Goal: Task Accomplishment & Management: Use online tool/utility

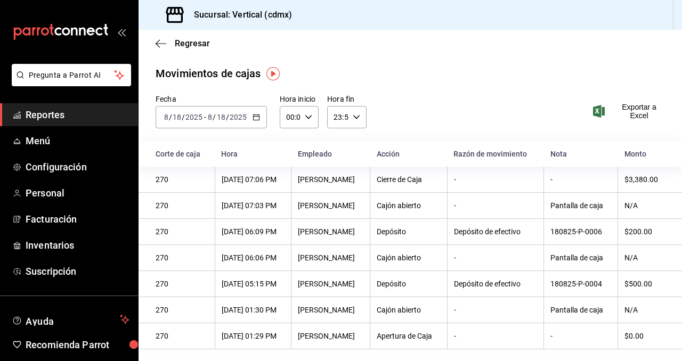
click at [171, 49] on div "Regresar" at bounding box center [411, 43] width 544 height 27
click at [192, 39] on span "Regresar" at bounding box center [192, 43] width 35 height 10
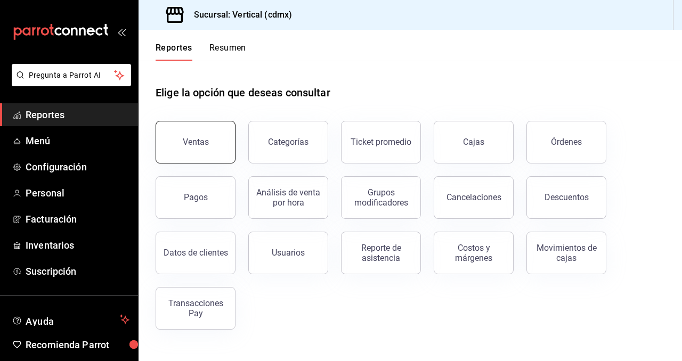
click at [205, 148] on button "Ventas" at bounding box center [196, 142] width 80 height 43
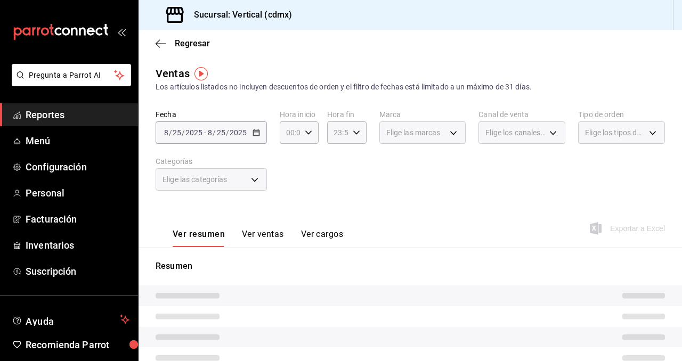
click at [211, 141] on div "[DATE] [DATE] - [DATE] [DATE]" at bounding box center [211, 133] width 111 height 22
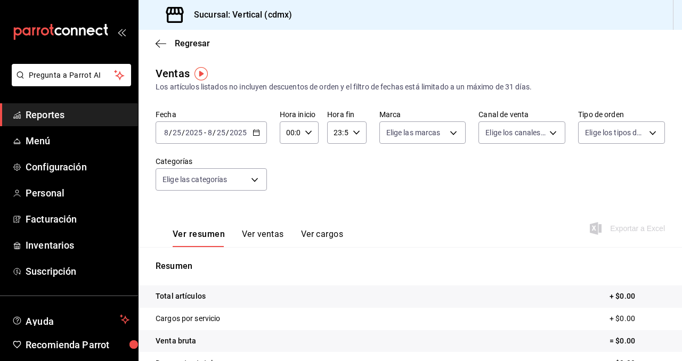
click at [256, 132] on \(Stroke\) "button" at bounding box center [256, 132] width 6 height 1
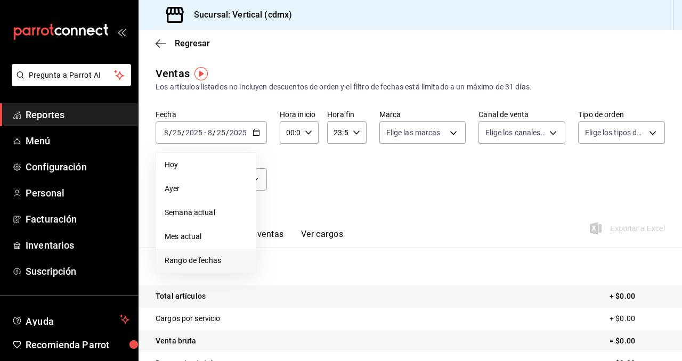
click at [200, 260] on span "Rango de fechas" at bounding box center [206, 260] width 83 height 11
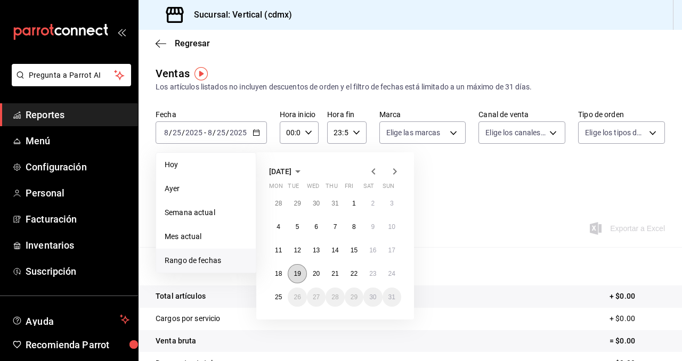
click at [301, 268] on button "19" at bounding box center [297, 273] width 19 height 19
click at [296, 272] on abbr "19" at bounding box center [297, 273] width 7 height 7
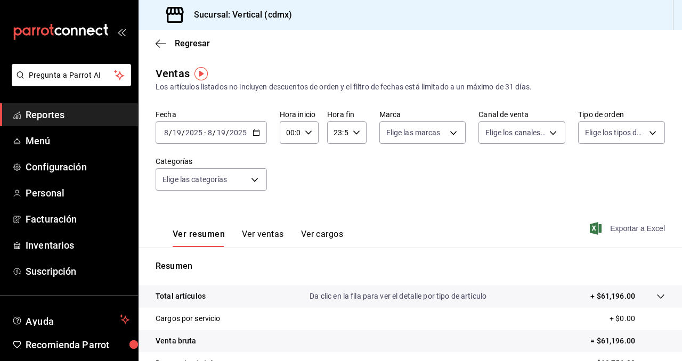
click at [648, 229] on span "Exportar a Excel" at bounding box center [628, 228] width 73 height 13
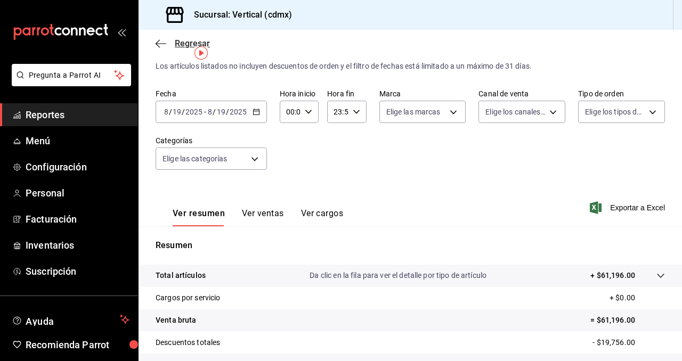
click at [169, 41] on span "Regresar" at bounding box center [183, 43] width 54 height 10
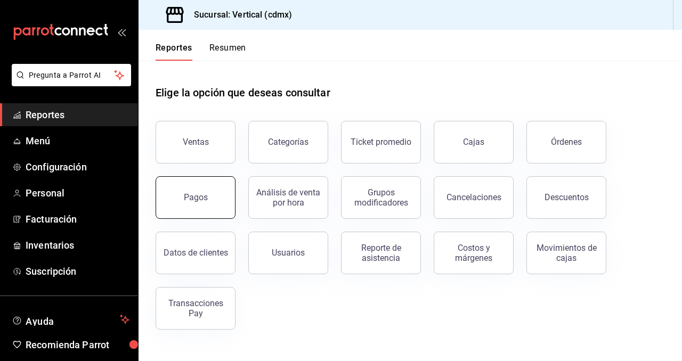
click at [189, 181] on button "Pagos" at bounding box center [196, 197] width 80 height 43
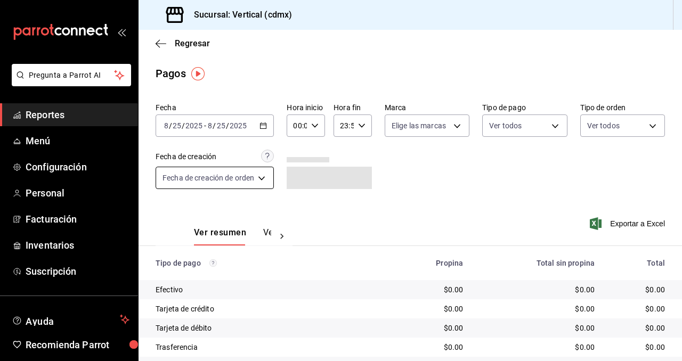
click at [268, 174] on body "Pregunta a Parrot AI Reportes Menú Configuración Personal Facturación Inventari…" at bounding box center [341, 180] width 682 height 361
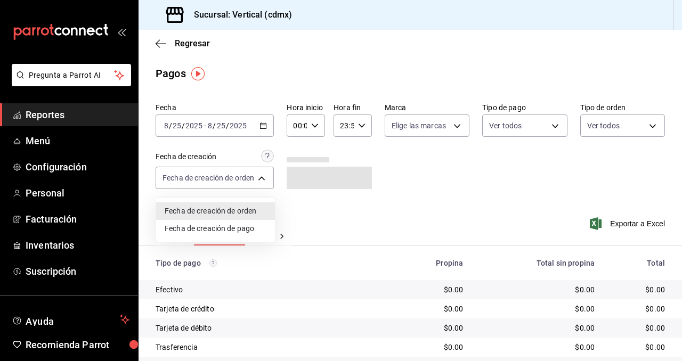
click at [265, 127] on div at bounding box center [341, 180] width 682 height 361
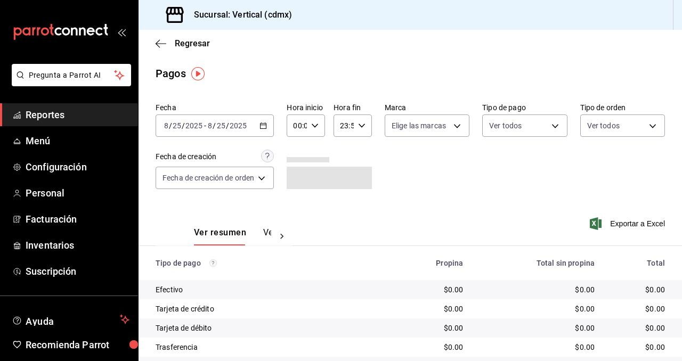
click at [265, 127] on icon "button" at bounding box center [263, 125] width 7 height 7
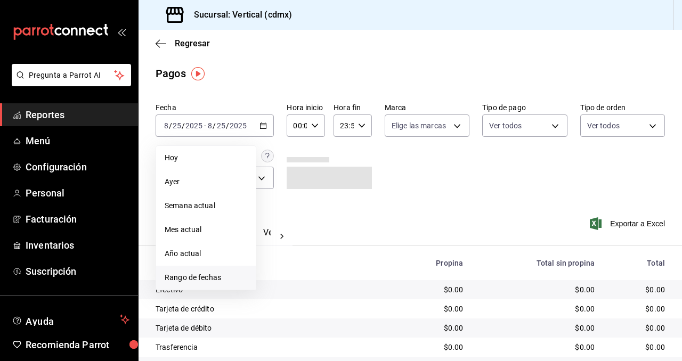
click at [198, 276] on span "Rango de fechas" at bounding box center [206, 277] width 83 height 11
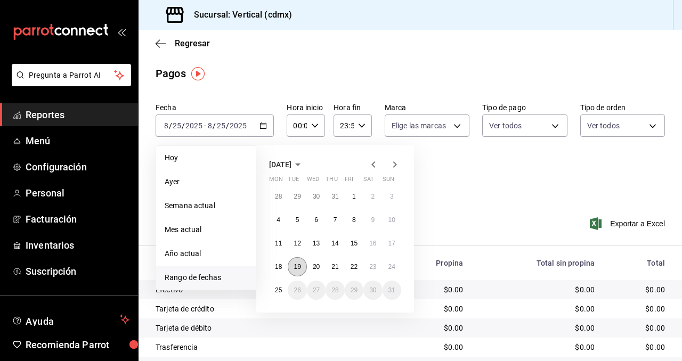
click at [298, 264] on abbr "19" at bounding box center [297, 266] width 7 height 7
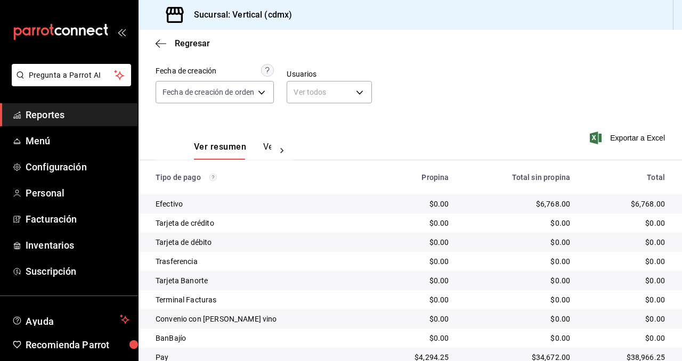
scroll to position [128, 0]
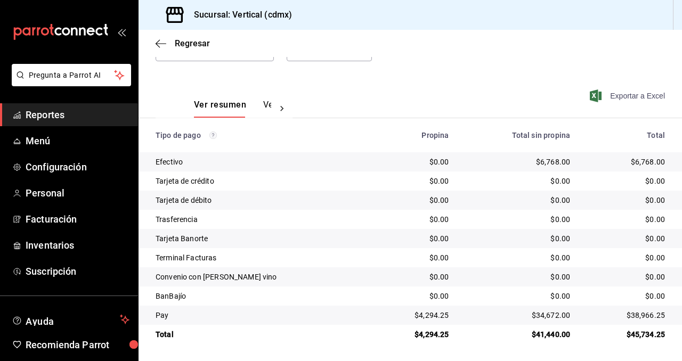
click at [619, 95] on span "Exportar a Excel" at bounding box center [628, 96] width 73 height 13
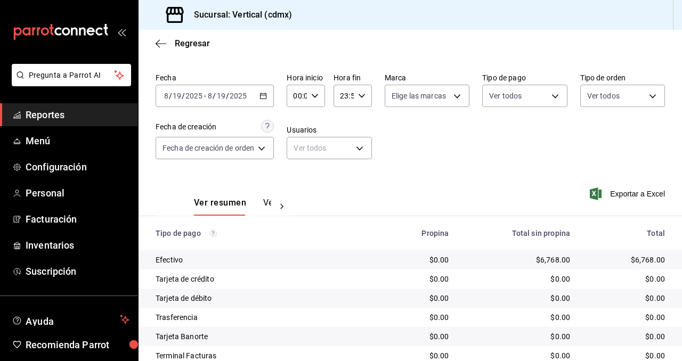
scroll to position [0, 0]
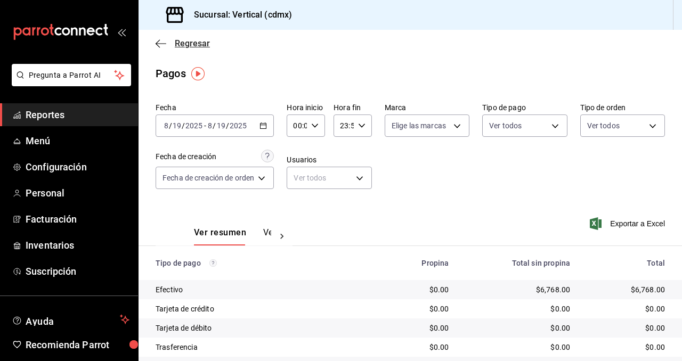
click at [164, 45] on icon "button" at bounding box center [161, 44] width 11 height 10
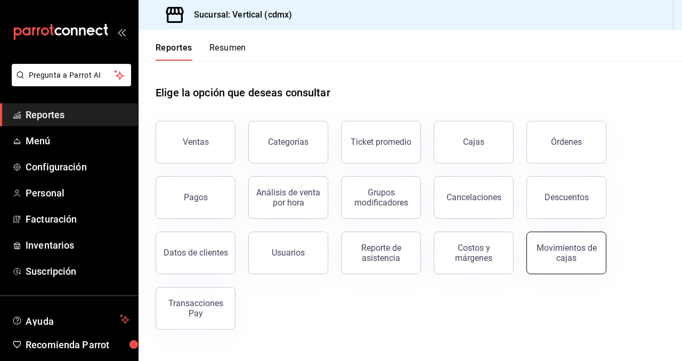
click at [577, 243] on button "Movimientos de cajas" at bounding box center [567, 253] width 80 height 43
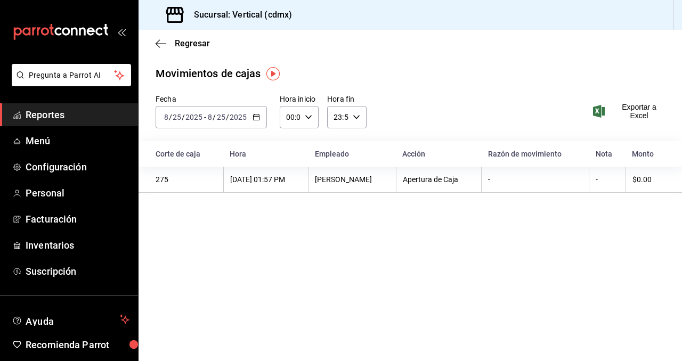
click at [244, 104] on div "Fecha [DATE] [DATE] - [DATE] [DATE]" at bounding box center [211, 111] width 111 height 34
click at [243, 119] on input "2025" at bounding box center [238, 117] width 18 height 9
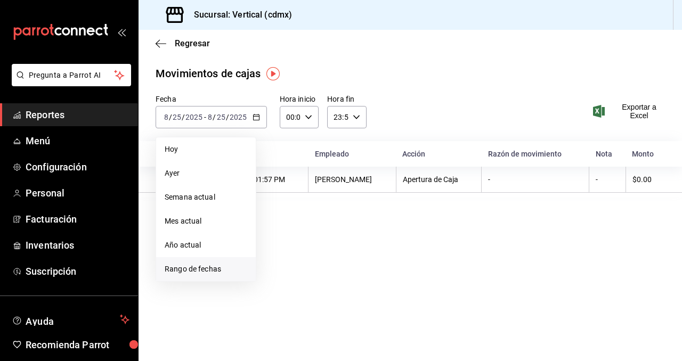
click at [203, 271] on span "Rango de fechas" at bounding box center [206, 269] width 83 height 11
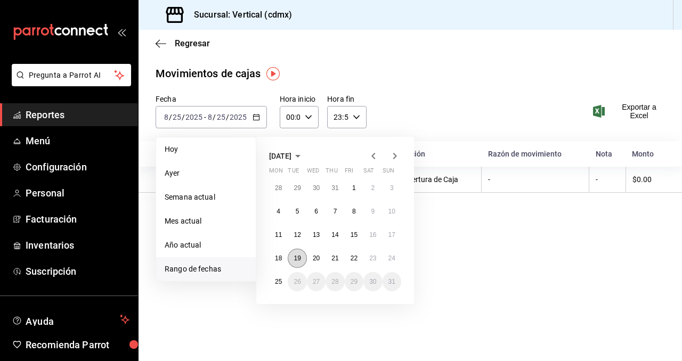
click at [299, 255] on abbr "19" at bounding box center [297, 258] width 7 height 7
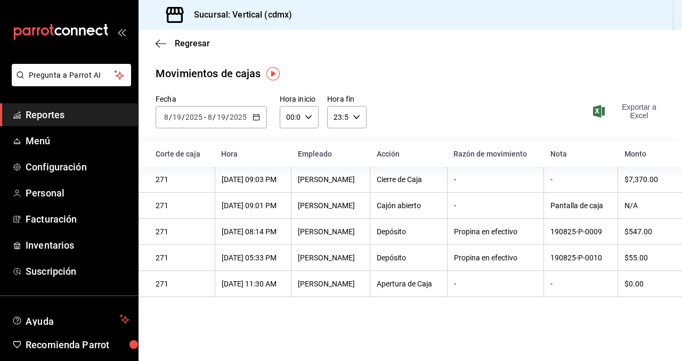
click at [640, 110] on span "Exportar a Excel" at bounding box center [630, 111] width 70 height 17
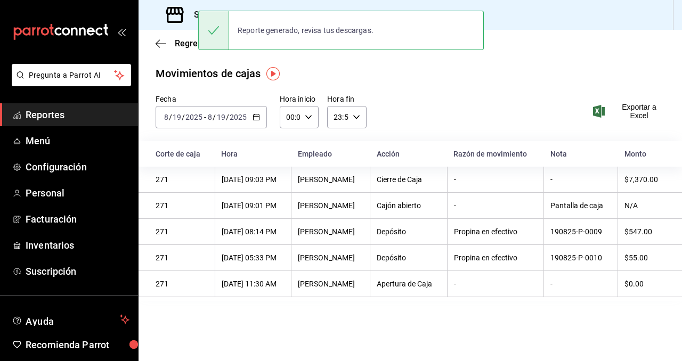
click at [223, 113] on input "19" at bounding box center [221, 117] width 10 height 9
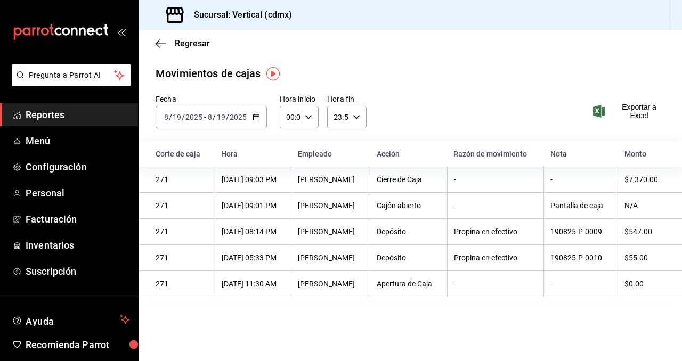
click at [257, 118] on icon "button" at bounding box center [256, 117] width 7 height 7
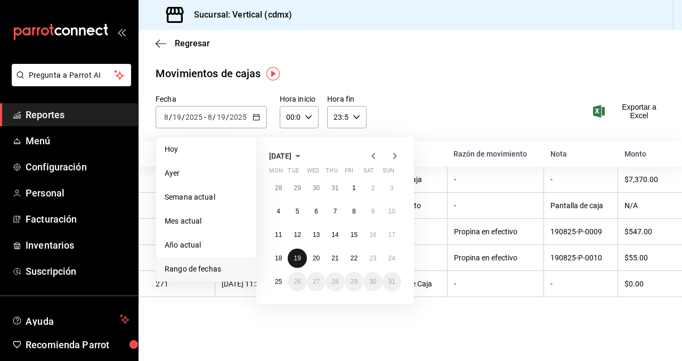
click at [300, 255] on abbr "19" at bounding box center [297, 258] width 7 height 7
click at [298, 257] on abbr "19" at bounding box center [297, 258] width 7 height 7
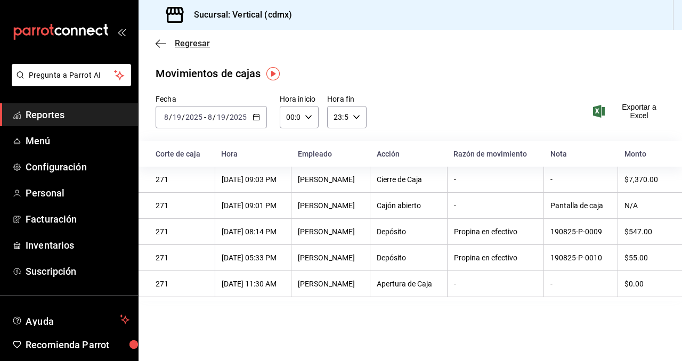
click at [182, 42] on span "Regresar" at bounding box center [192, 43] width 35 height 10
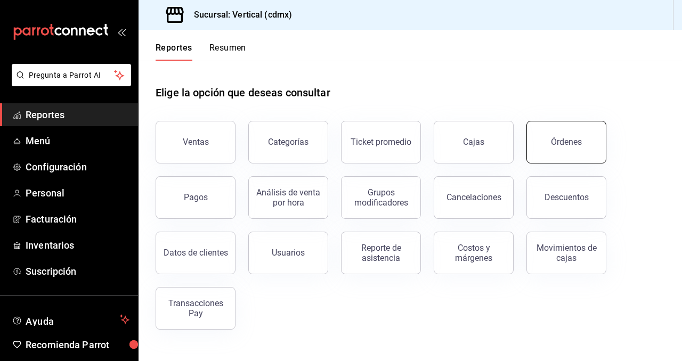
click at [570, 146] on div "Órdenes" at bounding box center [566, 142] width 31 height 10
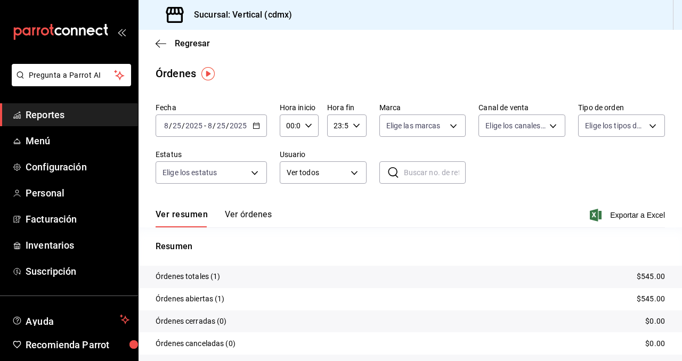
click at [256, 127] on icon "button" at bounding box center [256, 125] width 7 height 7
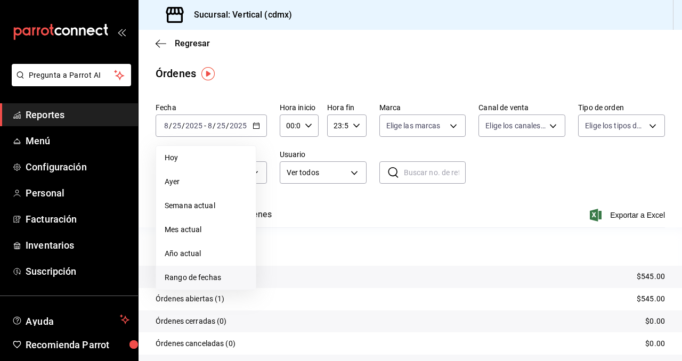
click at [203, 271] on li "Rango de fechas" at bounding box center [206, 278] width 100 height 24
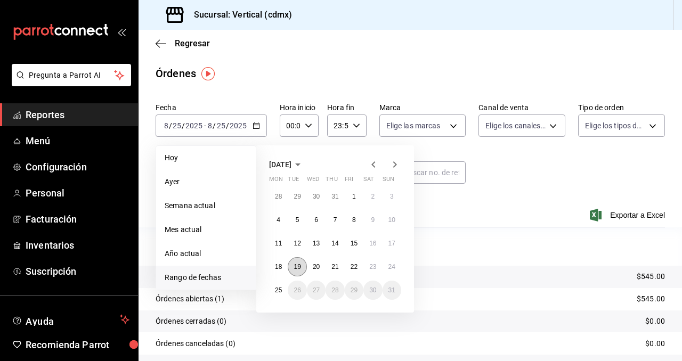
click at [293, 265] on button "19" at bounding box center [297, 266] width 19 height 19
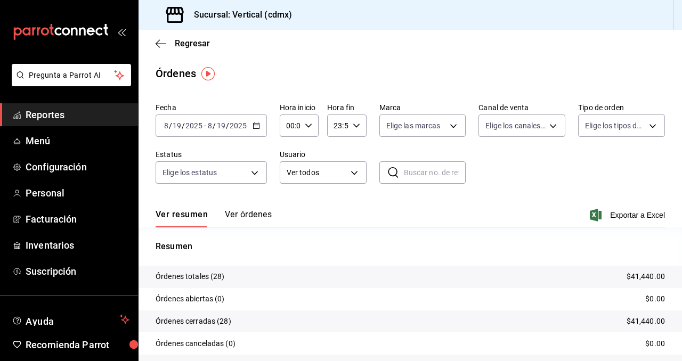
click at [422, 174] on input "text" at bounding box center [435, 172] width 62 height 21
drag, startPoint x: 440, startPoint y: 257, endPoint x: 405, endPoint y: 165, distance: 98.0
click at [406, 165] on div "Fecha [DATE] [DATE] - [DATE] [DATE] Hora inicio 00:00 Hora inicio Hora fin 23:5…" at bounding box center [411, 250] width 544 height 303
click at [405, 169] on input "text" at bounding box center [435, 172] width 62 height 21
paste input "190825-P-0016"
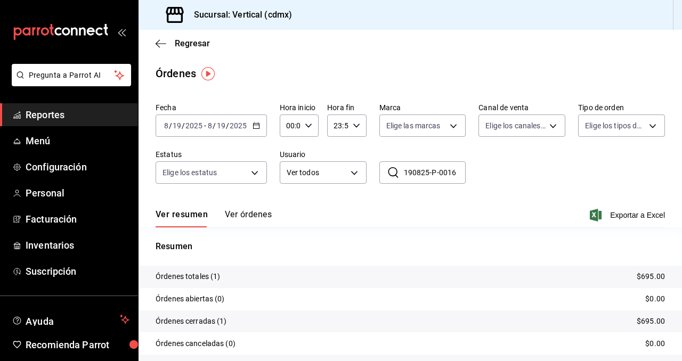
click at [265, 211] on button "Ver órdenes" at bounding box center [248, 218] width 47 height 18
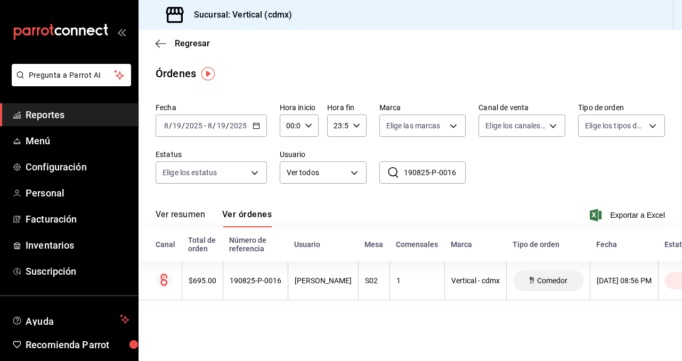
click at [457, 174] on input "190825-P-0016" at bounding box center [435, 172] width 62 height 21
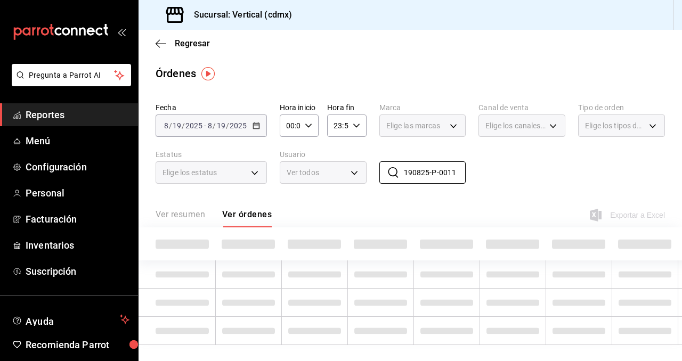
type input "190825-P-0011"
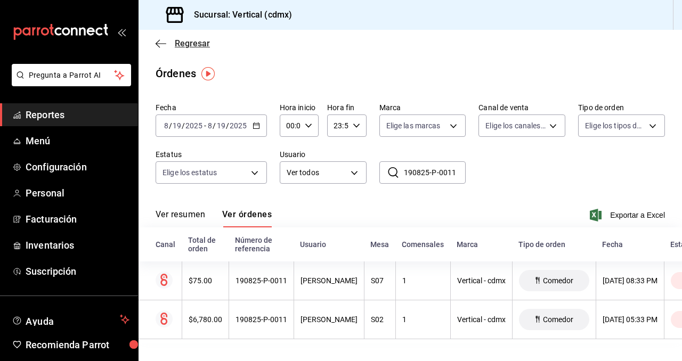
click at [175, 47] on span "Regresar" at bounding box center [192, 43] width 35 height 10
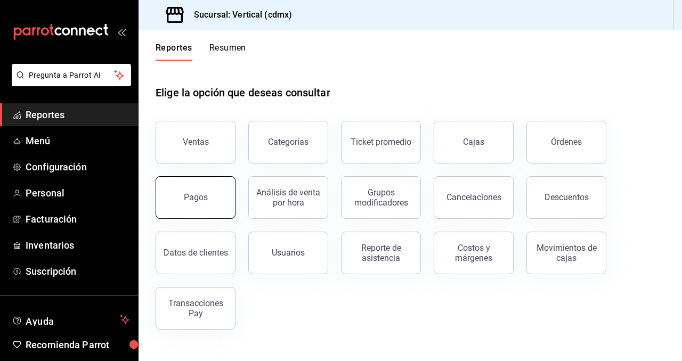
click at [220, 198] on button "Pagos" at bounding box center [196, 197] width 80 height 43
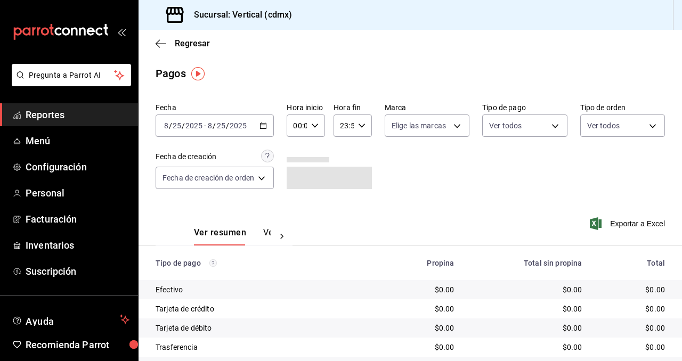
click at [267, 127] on icon "button" at bounding box center [263, 125] width 7 height 7
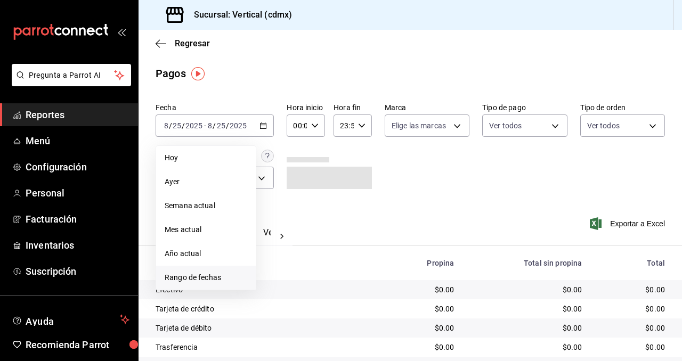
click at [210, 277] on span "Rango de fechas" at bounding box center [206, 277] width 83 height 11
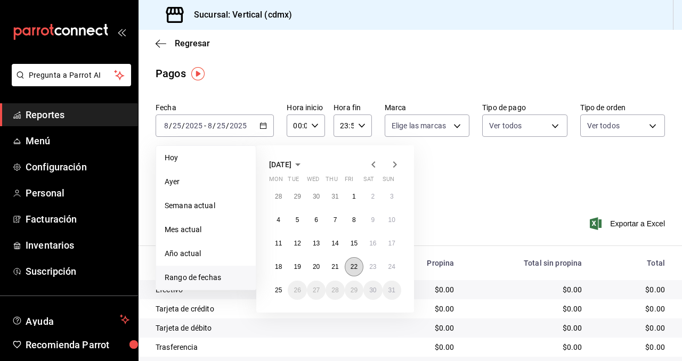
click at [353, 265] on abbr "22" at bounding box center [354, 266] width 7 height 7
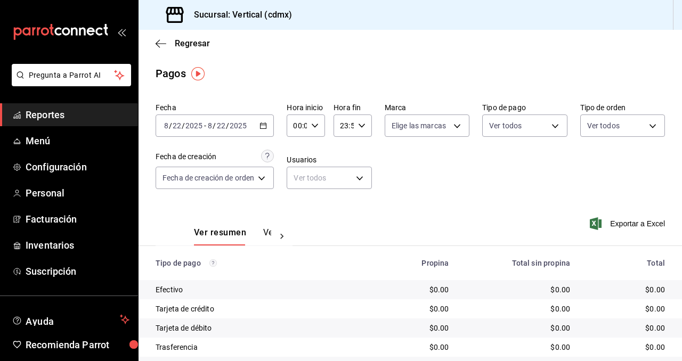
click at [267, 232] on button "Ver pagos" at bounding box center [283, 237] width 40 height 18
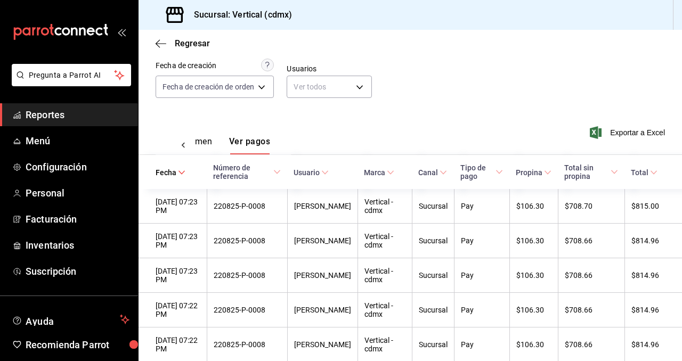
scroll to position [91, 0]
click at [645, 134] on span "Exportar a Excel" at bounding box center [628, 133] width 73 height 13
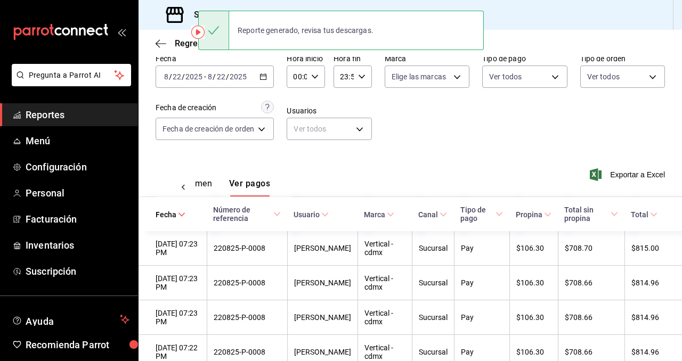
scroll to position [42, 0]
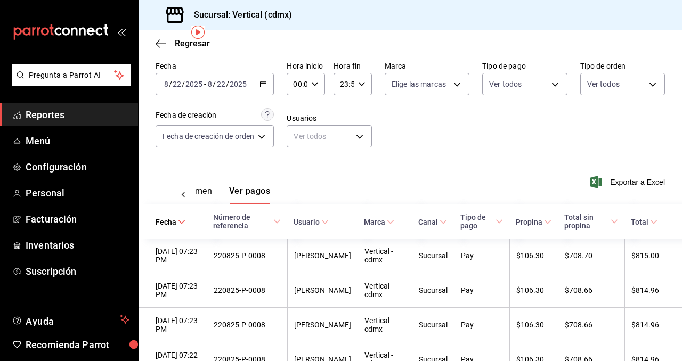
click at [195, 50] on div "Regresar" at bounding box center [411, 43] width 544 height 27
click at [195, 44] on span "Regresar" at bounding box center [192, 43] width 35 height 10
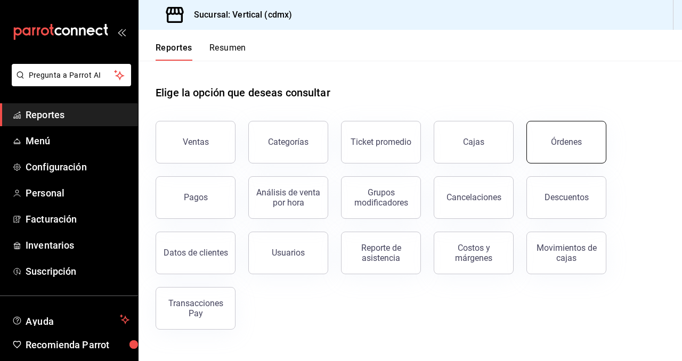
click at [576, 146] on div "Órdenes" at bounding box center [566, 142] width 31 height 10
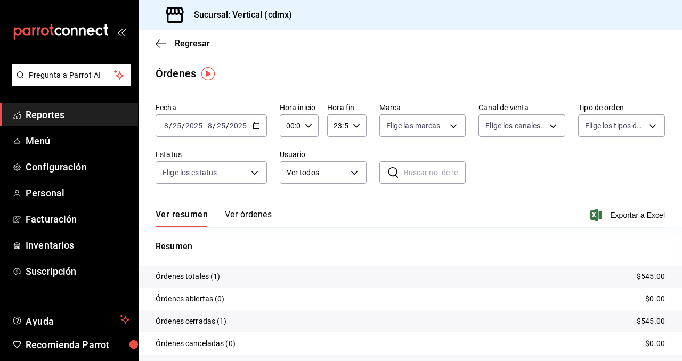
click at [193, 37] on div "Regresar" at bounding box center [411, 43] width 544 height 27
click at [193, 43] on span "Regresar" at bounding box center [192, 43] width 35 height 10
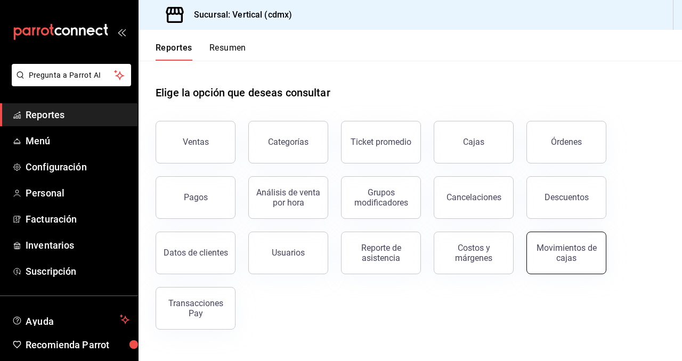
click at [560, 262] on button "Movimientos de cajas" at bounding box center [567, 253] width 80 height 43
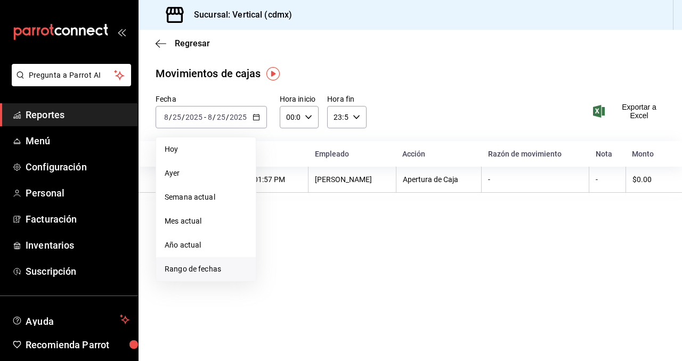
click at [224, 272] on span "Rango de fechas" at bounding box center [206, 269] width 83 height 11
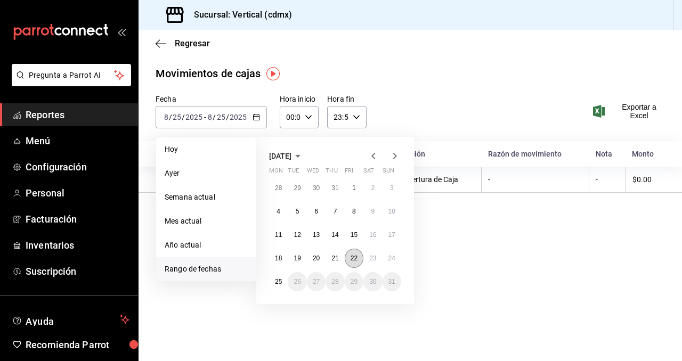
click at [352, 255] on abbr "22" at bounding box center [354, 258] width 7 height 7
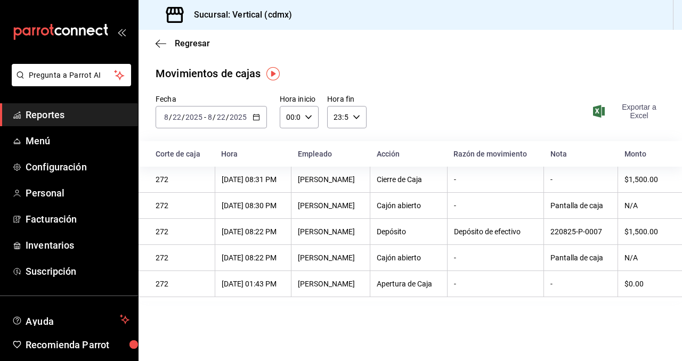
click at [648, 110] on span "Exportar a Excel" at bounding box center [630, 111] width 70 height 17
